Goal: Book appointment/travel/reservation

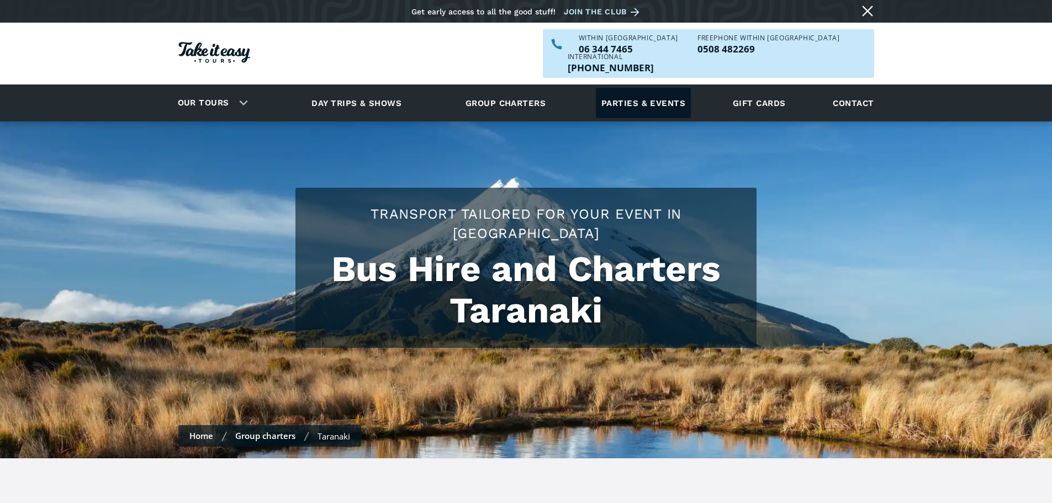
click at [621, 88] on link "Parties & events" at bounding box center [643, 103] width 95 height 30
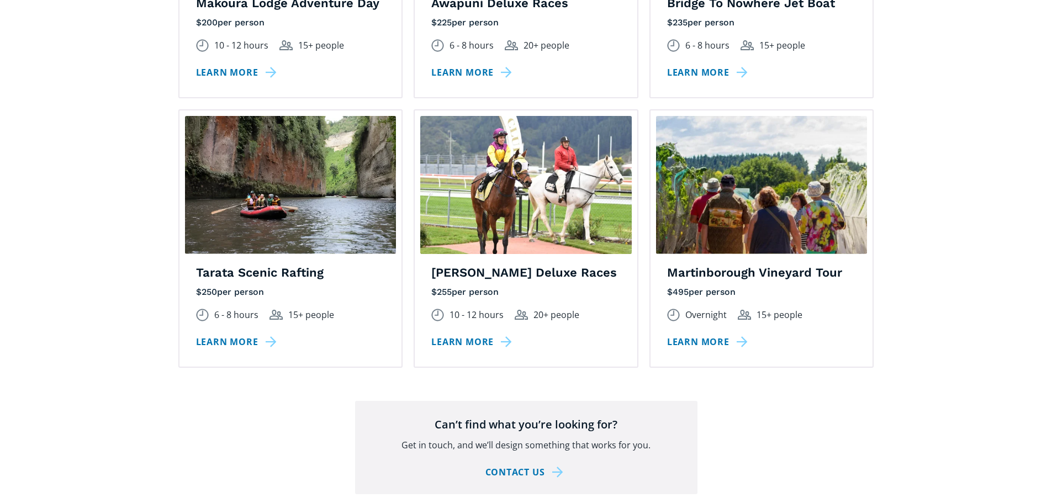
scroll to position [1656, 0]
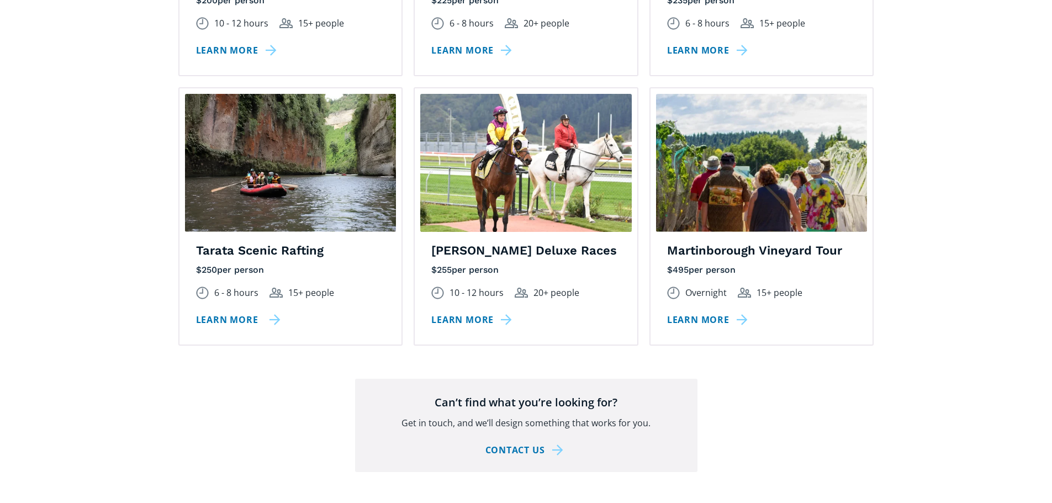
click at [266, 312] on link "Learn more" at bounding box center [238, 320] width 84 height 16
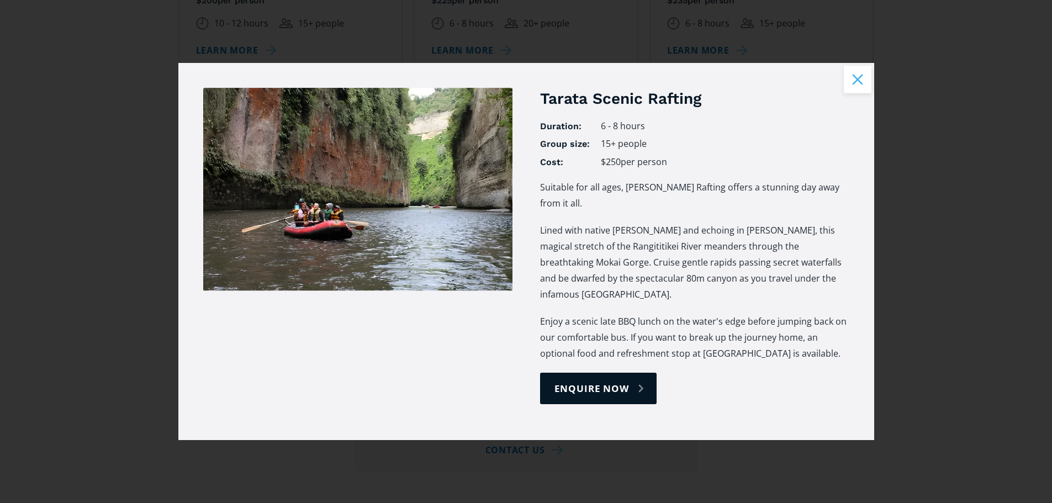
click at [864, 78] on button "Close modal" at bounding box center [858, 80] width 28 height 28
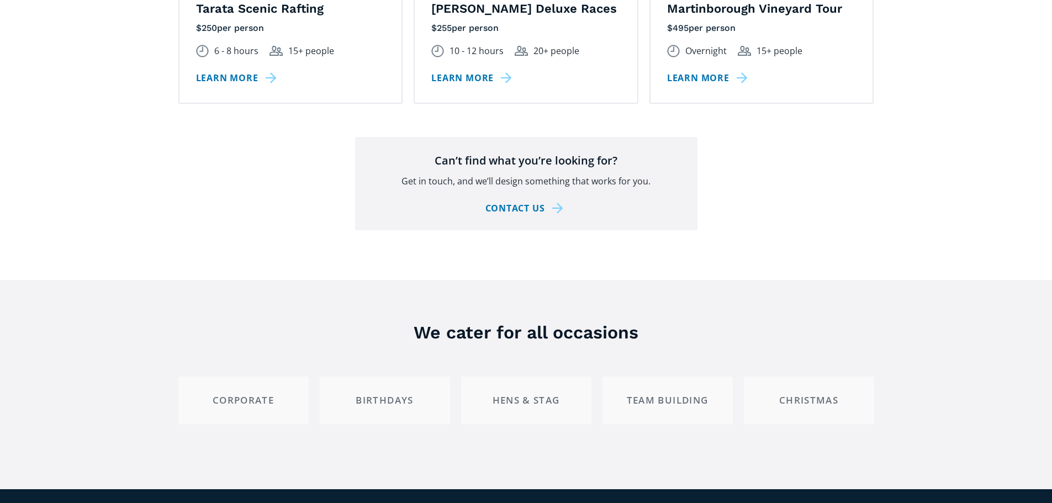
scroll to position [1932, 0]
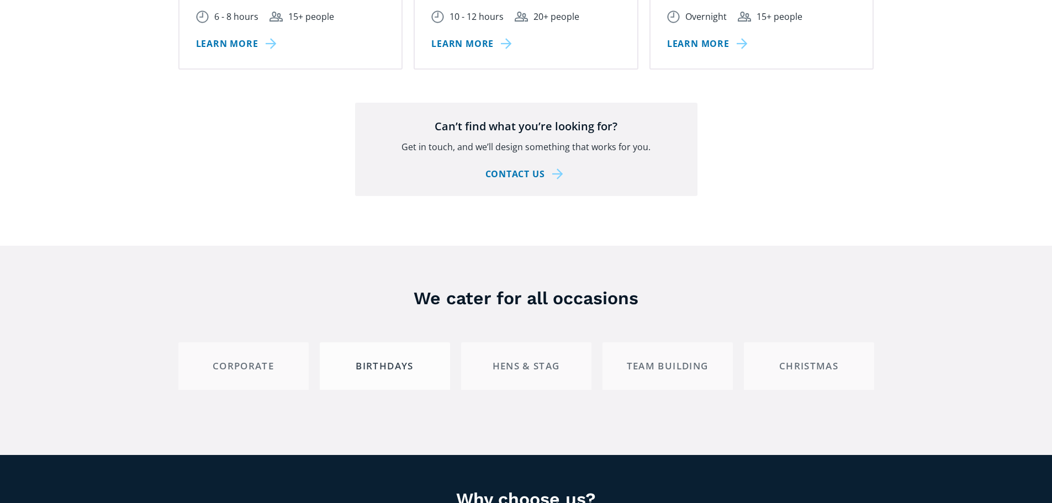
click at [375, 360] on div "Birthdays" at bounding box center [385, 366] width 112 height 12
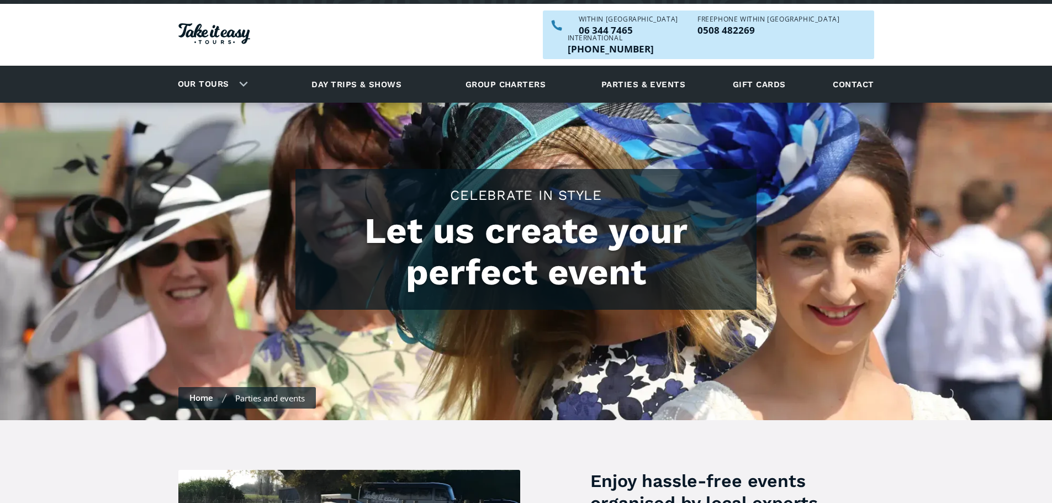
scroll to position [0, 0]
